Goal: Task Accomplishment & Management: Manage account settings

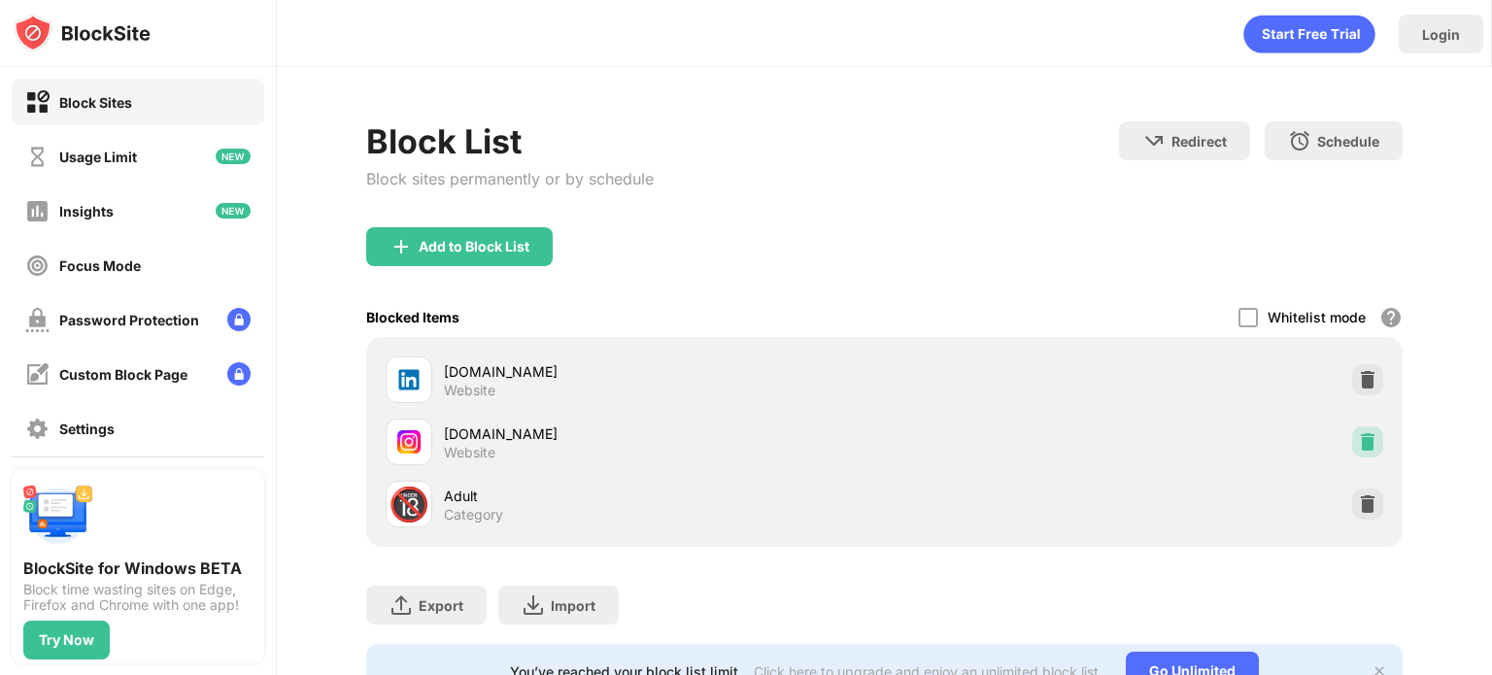
click at [1361, 455] on div at bounding box center [1367, 442] width 31 height 31
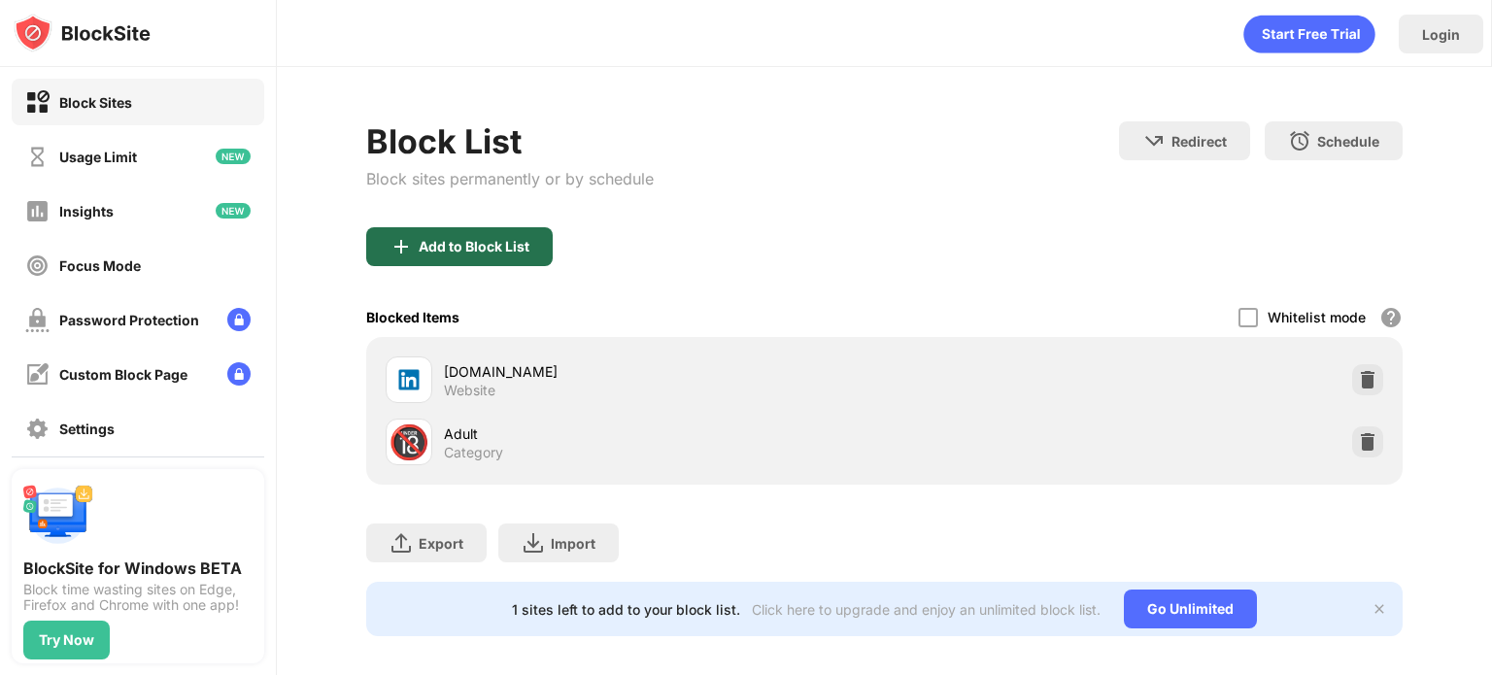
click at [450, 249] on div "Add to Block List" at bounding box center [474, 247] width 111 height 16
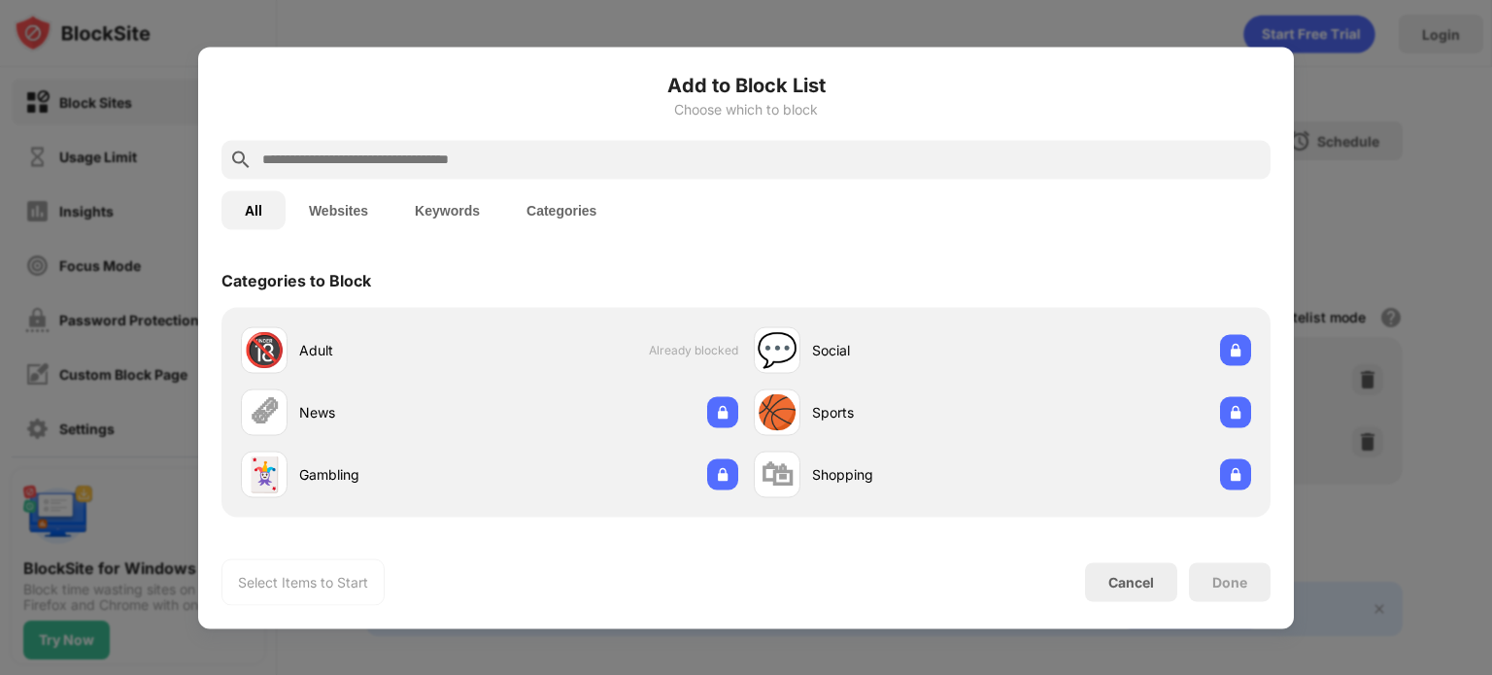
click at [349, 221] on button "Websites" at bounding box center [339, 209] width 106 height 39
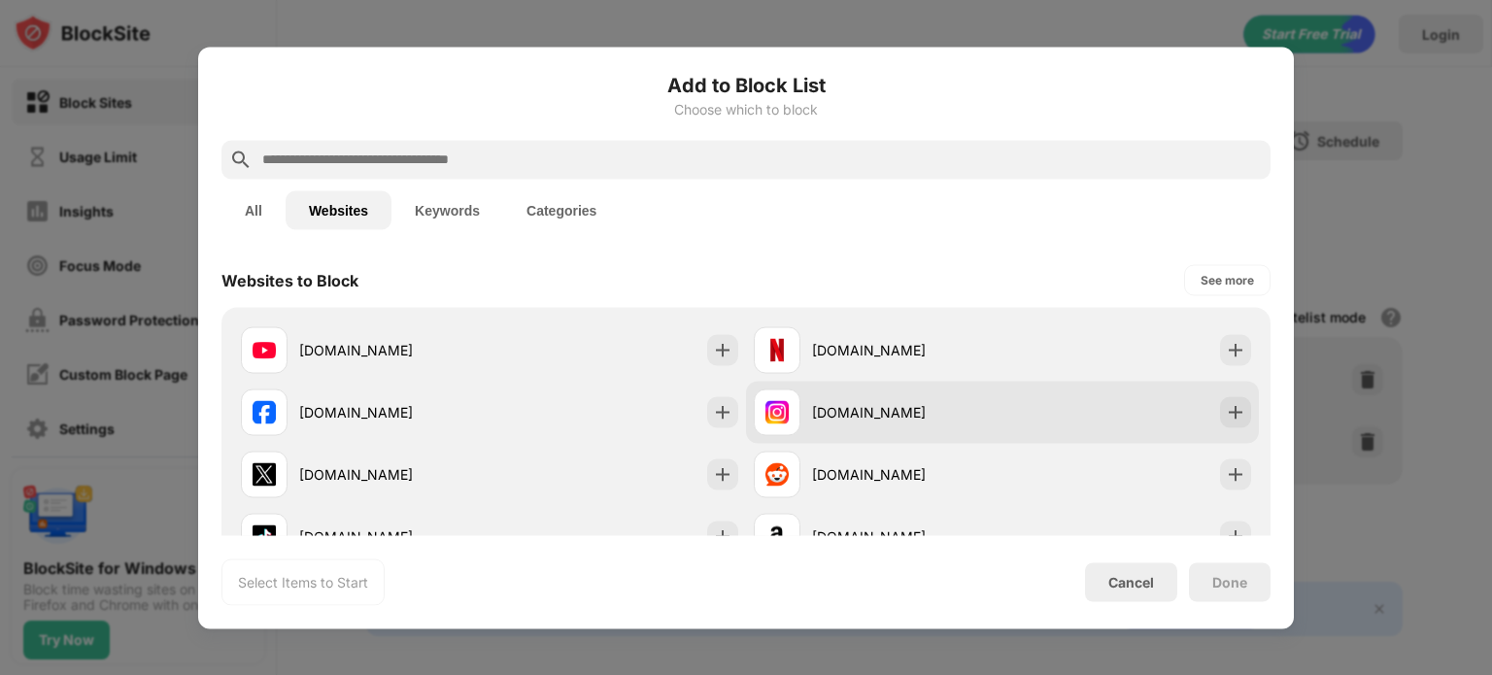
click at [941, 419] on div "[DOMAIN_NAME]" at bounding box center [907, 412] width 190 height 20
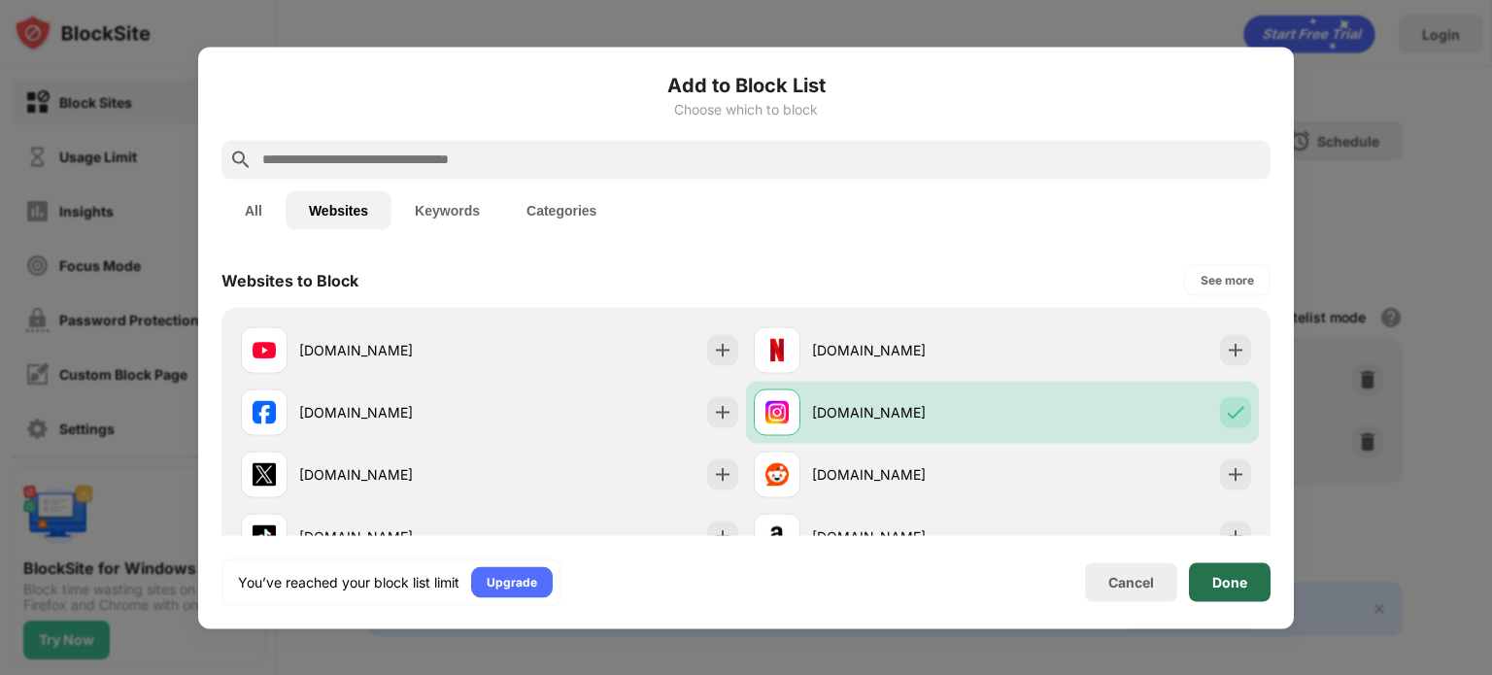
click at [1220, 574] on div "Done" at bounding box center [1230, 582] width 35 height 16
